Goal: Task Accomplishment & Management: Use online tool/utility

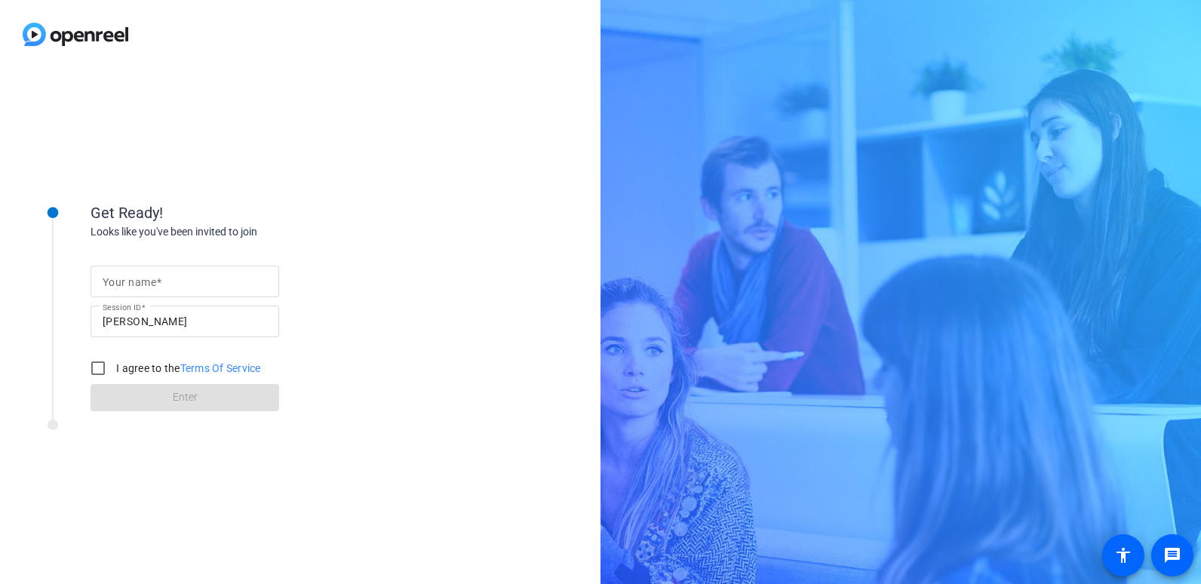
click at [150, 280] on mat-label "Your name" at bounding box center [130, 282] width 54 height 12
click at [150, 280] on input "Your name" at bounding box center [185, 281] width 164 height 18
type input "[PERSON_NAME]"
click at [323, 330] on div "Your name [PERSON_NAME] Session ID [PERSON_NAME] I agree to the Terms Of Servic…" at bounding box center [242, 325] width 302 height 171
click at [89, 365] on input "I agree to the Terms Of Service" at bounding box center [98, 368] width 30 height 30
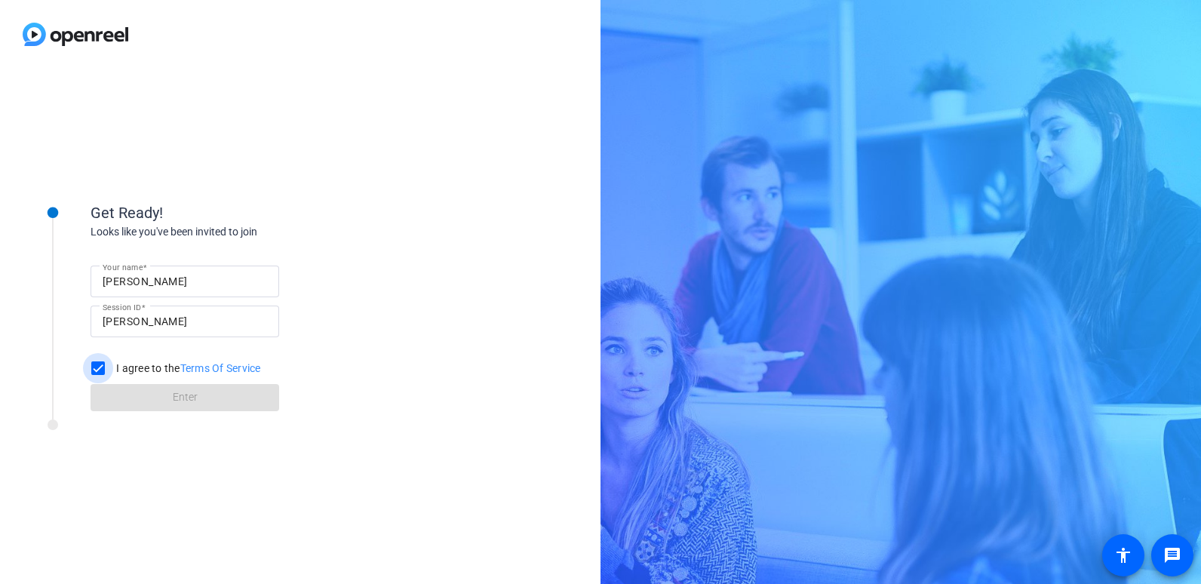
checkbox input "true"
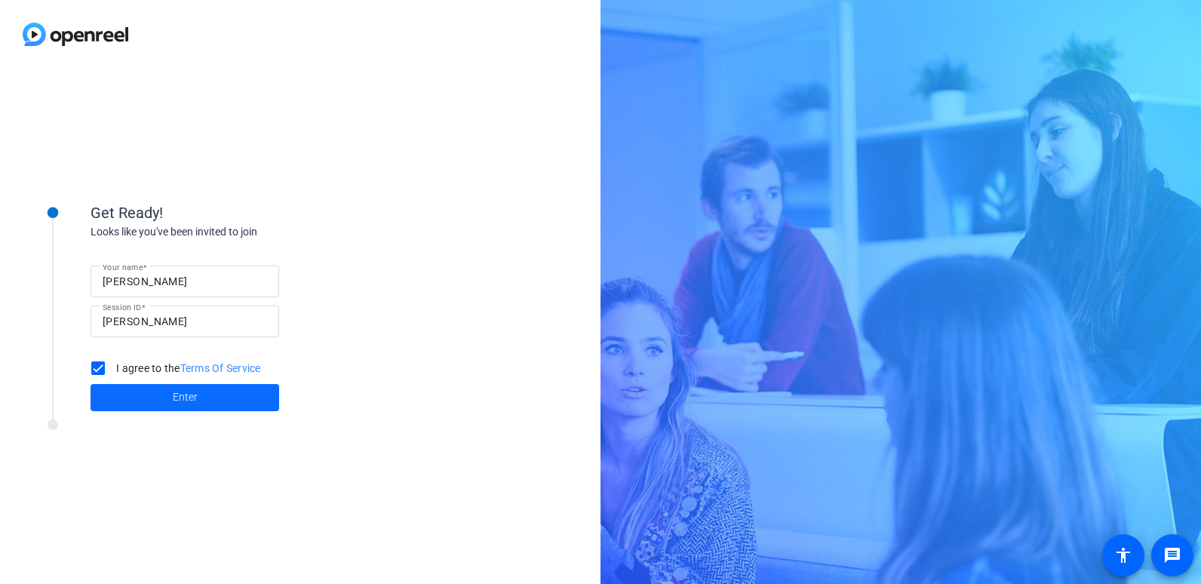
click at [219, 399] on span at bounding box center [185, 397] width 189 height 36
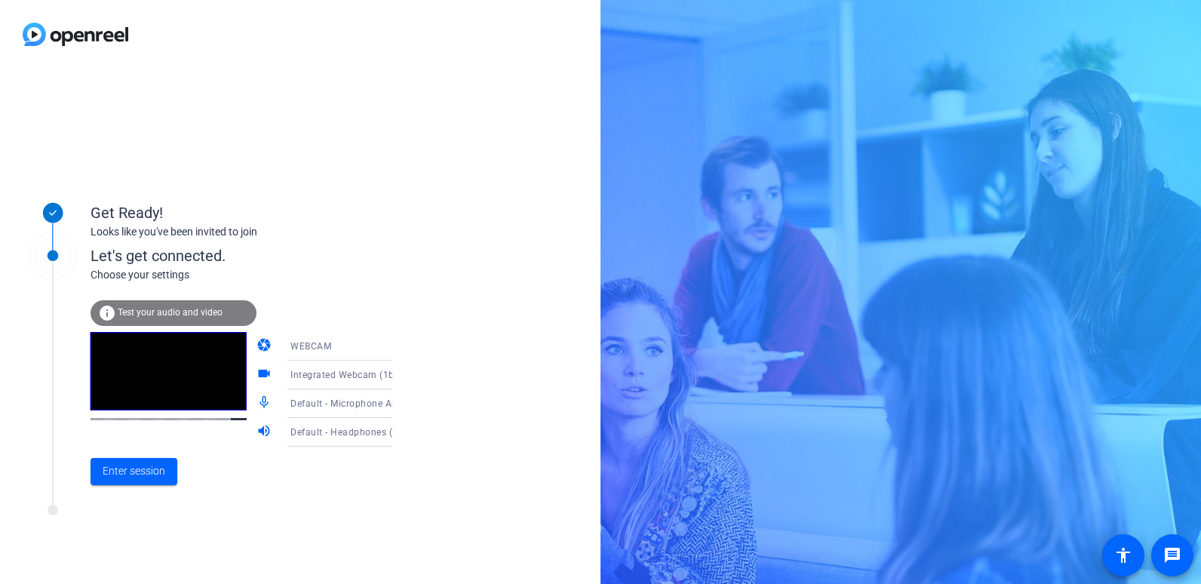
click at [256, 405] on mat-icon "mic_none" at bounding box center [265, 404] width 18 height 18
click at [398, 435] on icon at bounding box center [407, 432] width 18 height 18
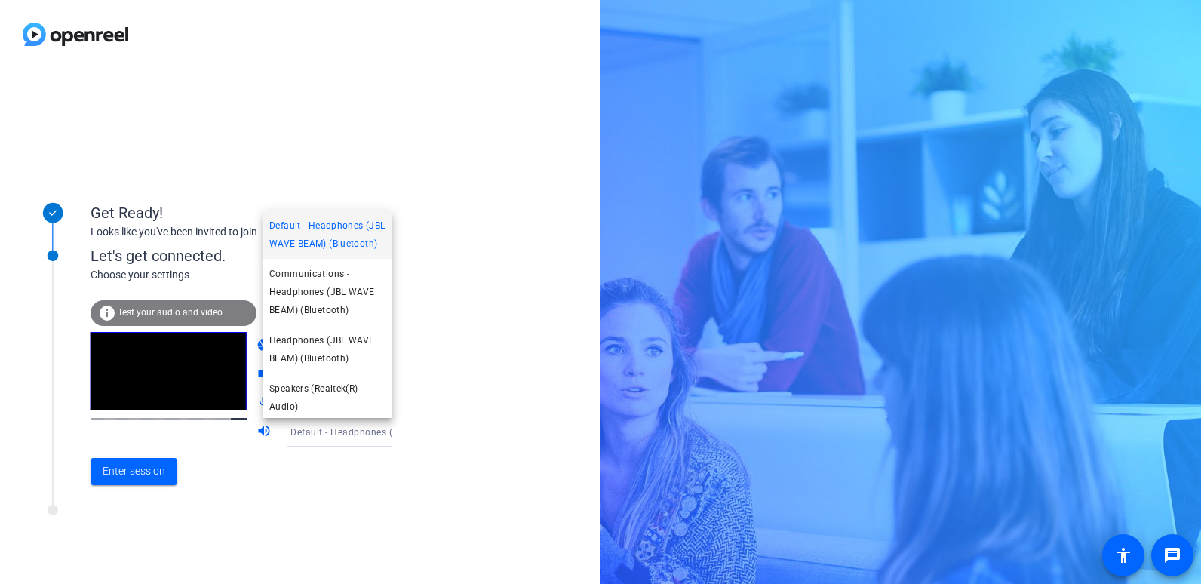
click at [484, 327] on div at bounding box center [600, 292] width 1201 height 584
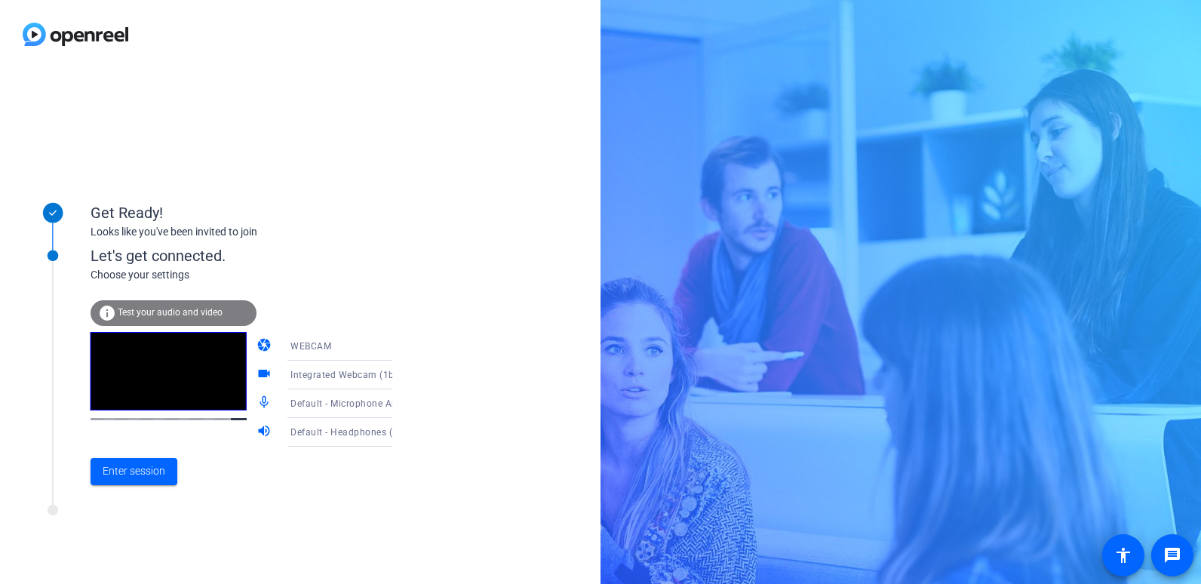
click at [256, 401] on mat-icon "mic_none" at bounding box center [265, 404] width 18 height 18
click at [135, 478] on span "Enter session" at bounding box center [134, 471] width 63 height 16
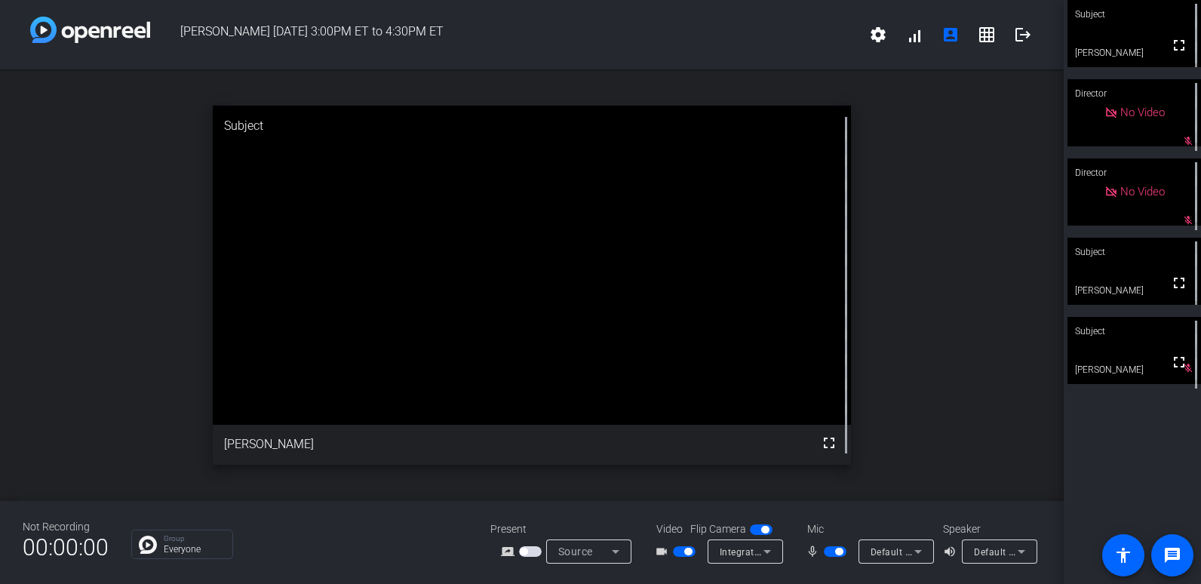
click at [838, 552] on span "button" at bounding box center [839, 552] width 8 height 8
click at [686, 548] on span "button" at bounding box center [688, 552] width 8 height 8
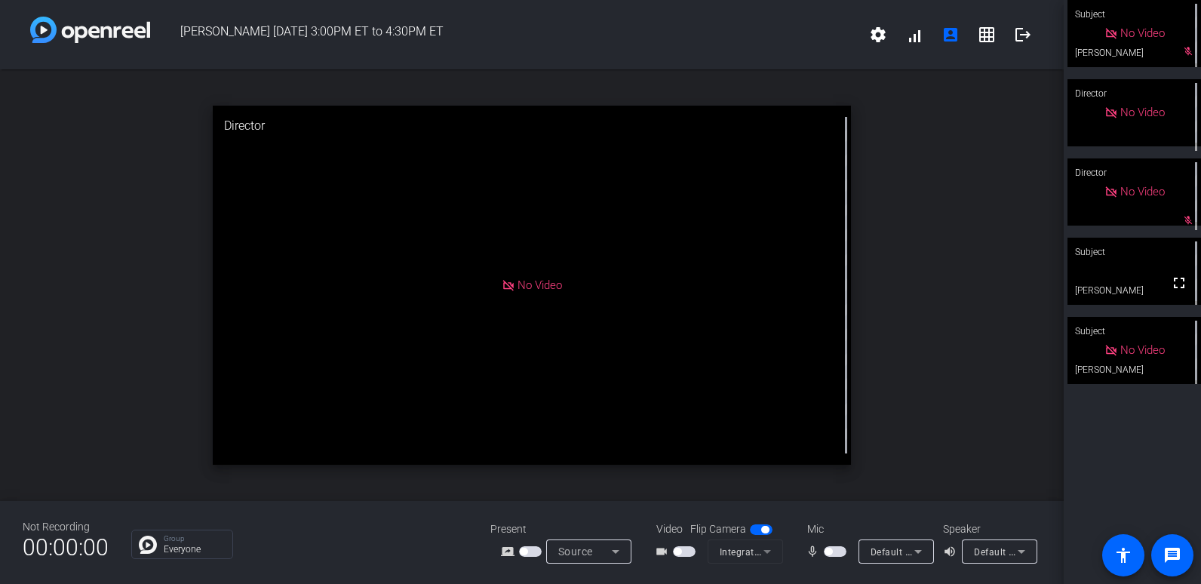
click at [828, 554] on span "button" at bounding box center [829, 552] width 8 height 8
click at [845, 550] on span "button" at bounding box center [835, 551] width 23 height 11
click at [830, 552] on span "button" at bounding box center [829, 552] width 8 height 8
drag, startPoint x: 984, startPoint y: 41, endPoint x: 979, endPoint y: 48, distance: 8.2
click at [984, 41] on mat-icon "grid_on" at bounding box center [987, 35] width 18 height 18
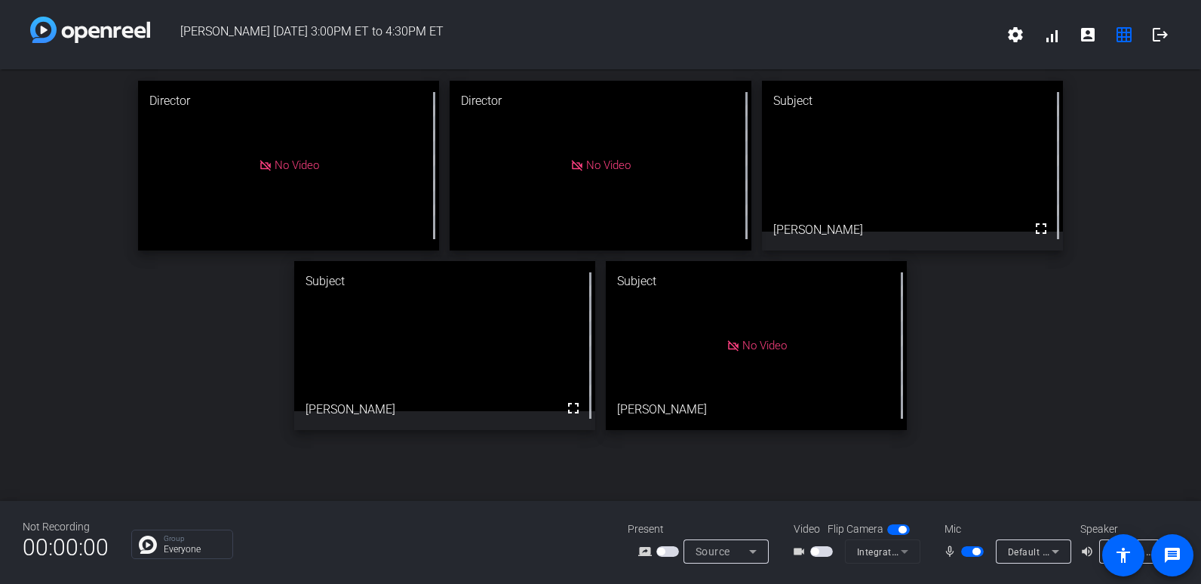
click at [428, 367] on video at bounding box center [445, 336] width 302 height 151
click at [977, 551] on span "button" at bounding box center [976, 552] width 8 height 8
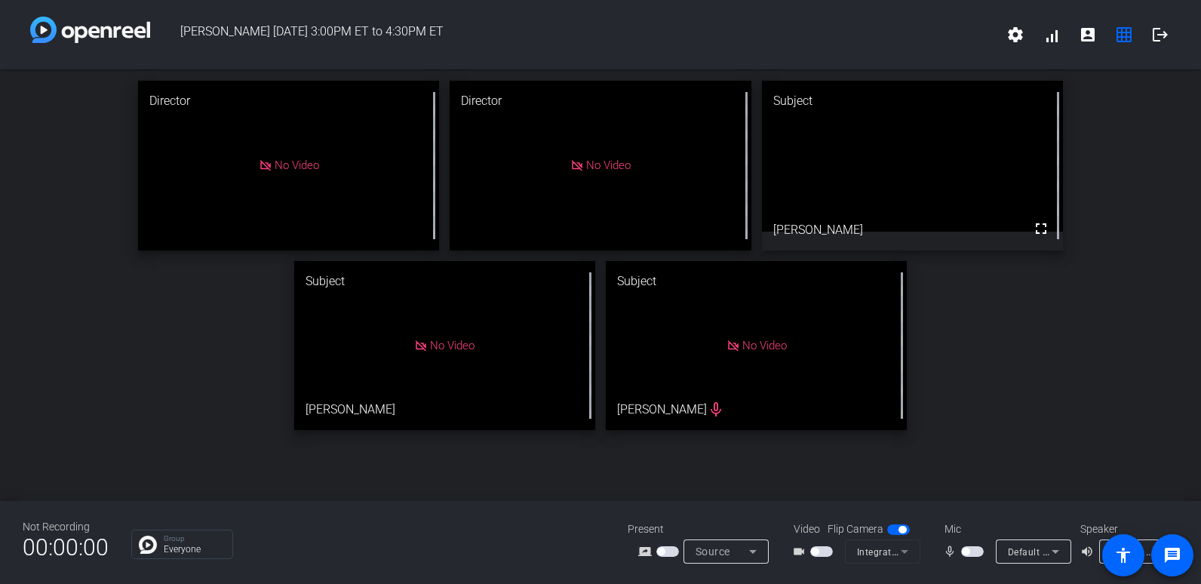
drag, startPoint x: 977, startPoint y: 551, endPoint x: 964, endPoint y: 530, distance: 24.1
click at [977, 551] on span "button" at bounding box center [972, 551] width 23 height 11
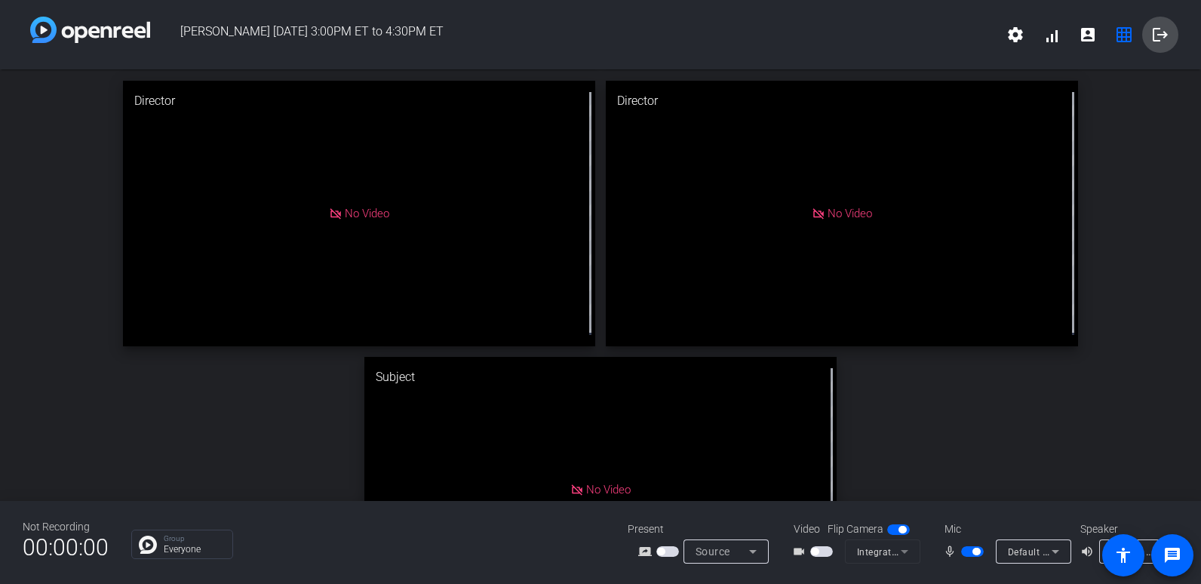
click at [1158, 35] on mat-icon "logout" at bounding box center [1160, 35] width 18 height 18
